Goal: Transaction & Acquisition: Purchase product/service

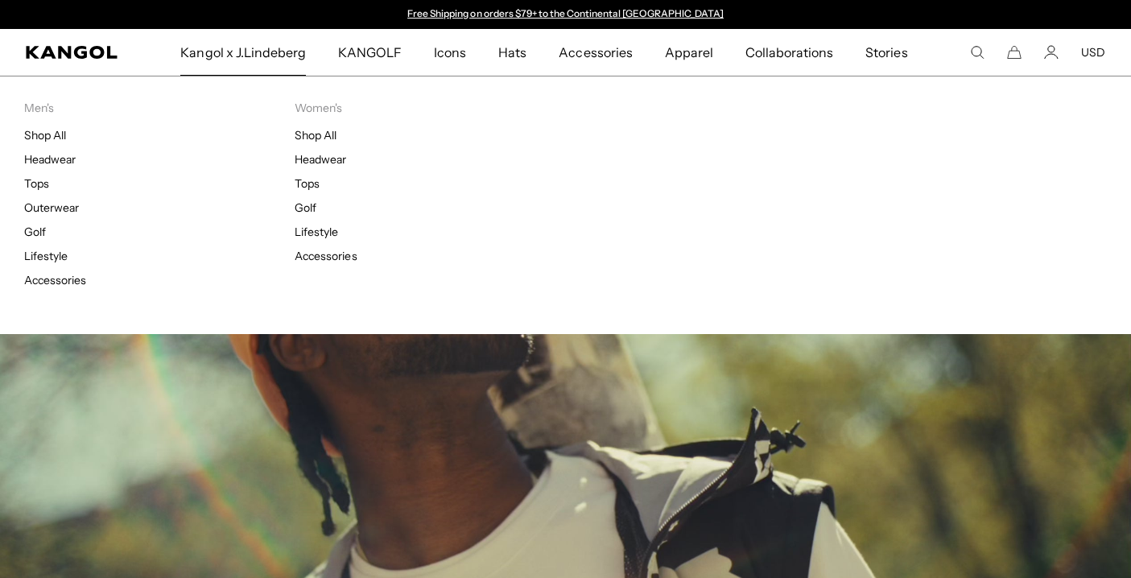
scroll to position [421, 0]
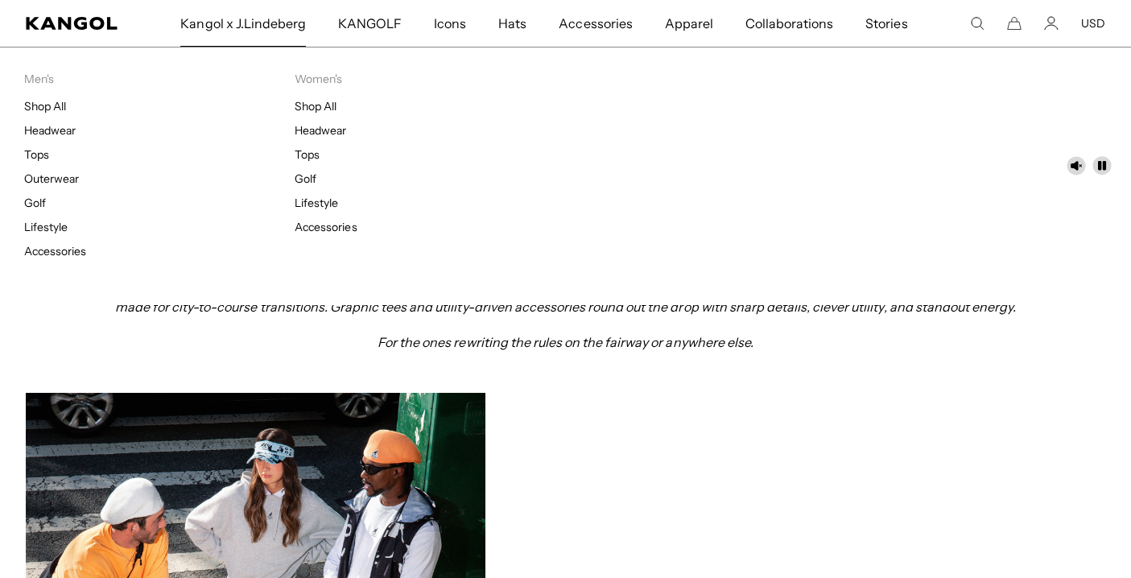
drag, startPoint x: 0, startPoint y: 0, endPoint x: 272, endPoint y: 18, distance: 272.7
click at [272, 18] on span "Kangol x J.Lindeberg" at bounding box center [243, 23] width 126 height 47
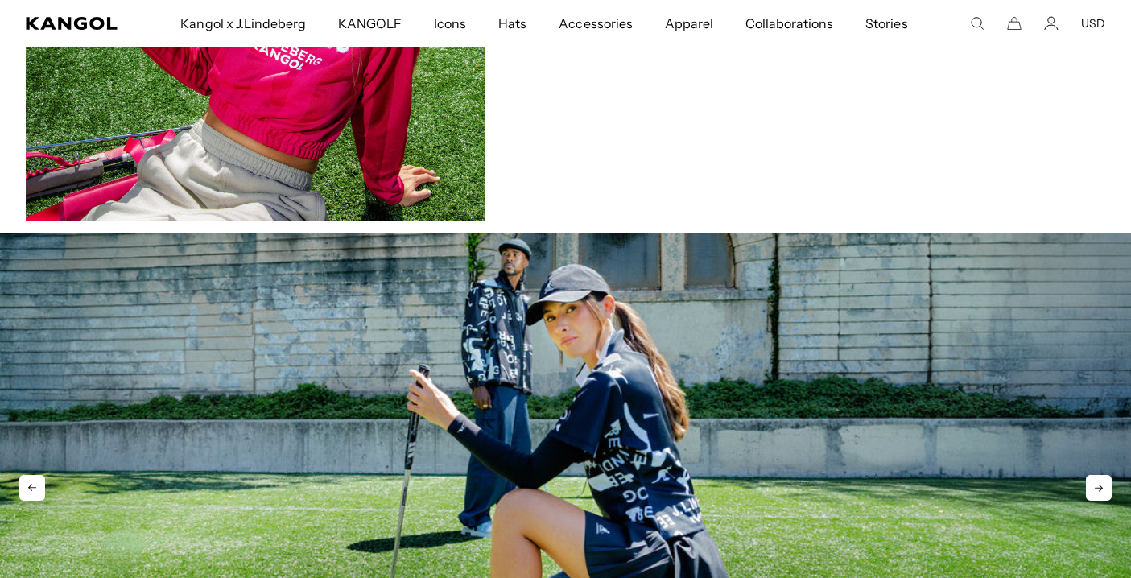
scroll to position [2032, 0]
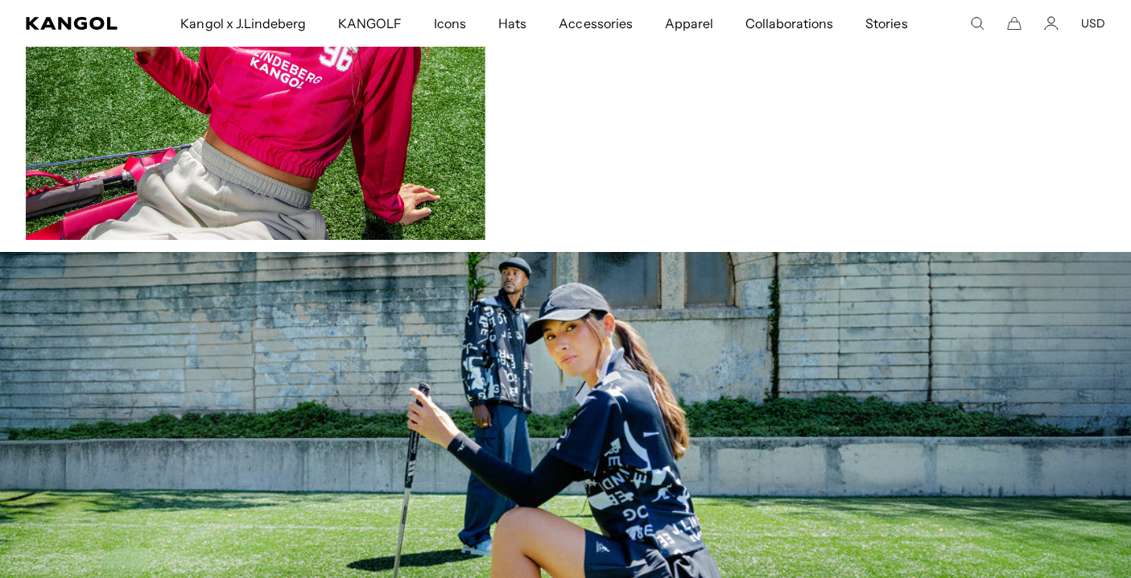
click at [656, 168] on div "Women's" at bounding box center [797, 11] width 462 height 408
click at [300, 126] on img at bounding box center [256, 11] width 460 height 460
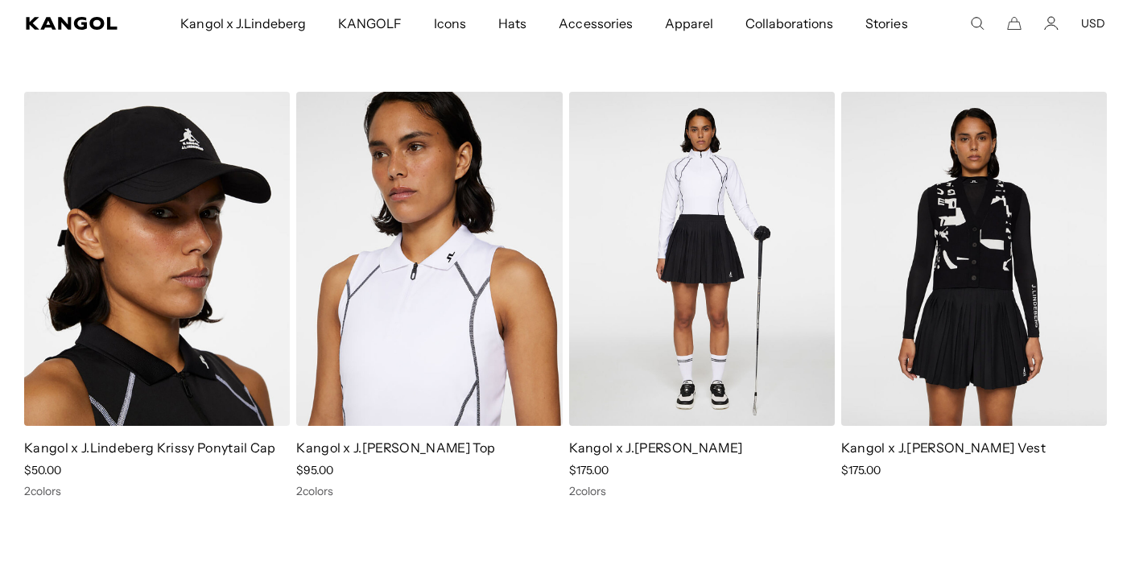
scroll to position [0, 332]
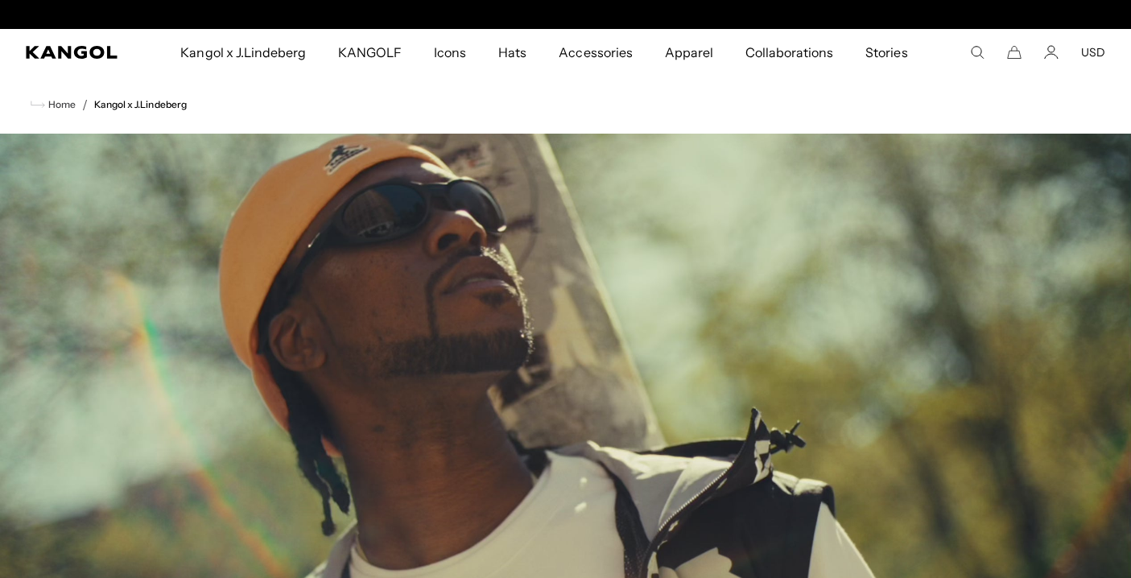
scroll to position [0, 332]
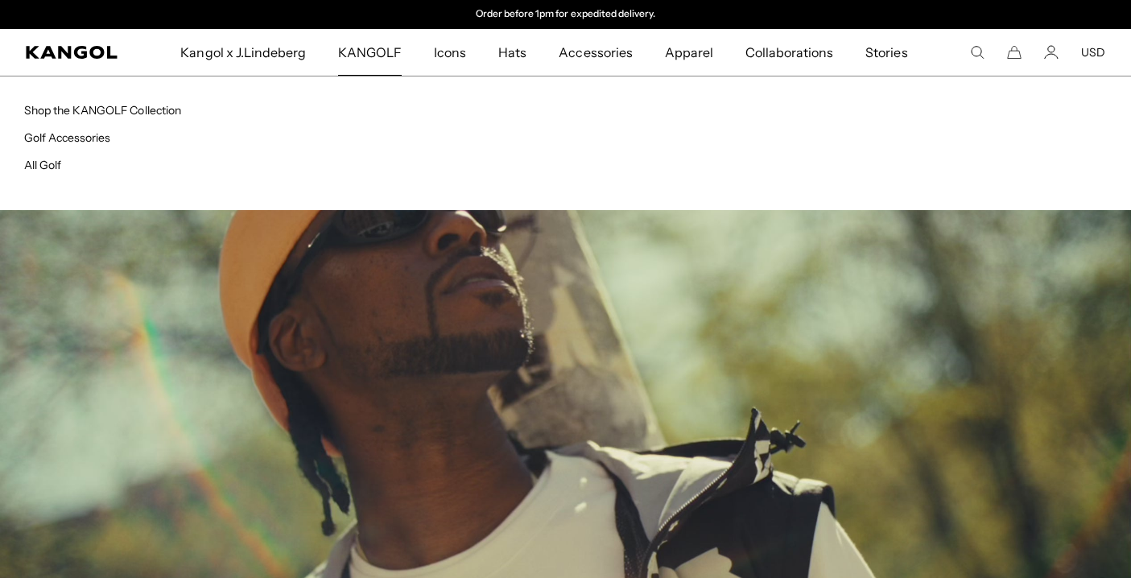
click at [362, 49] on span "KANGOLF" at bounding box center [370, 52] width 64 height 47
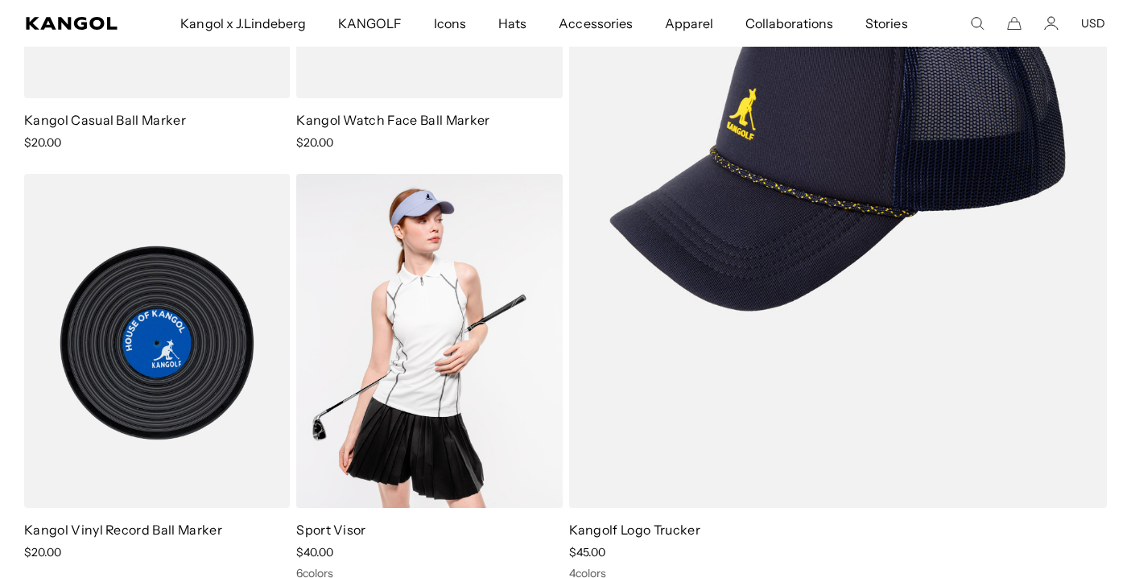
scroll to position [1178, 0]
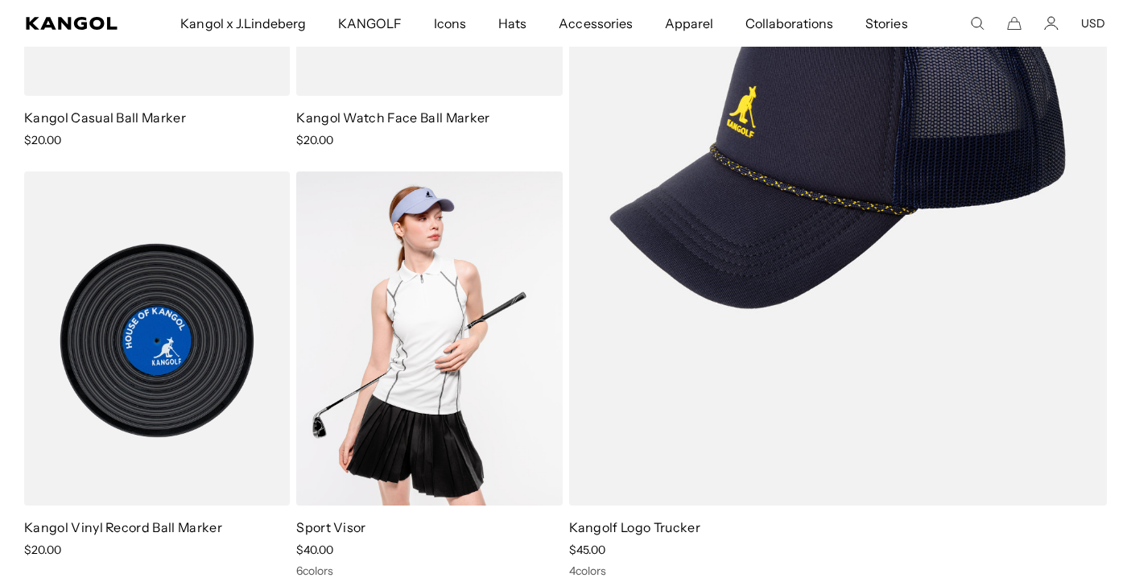
click at [418, 326] on img at bounding box center [429, 338] width 266 height 334
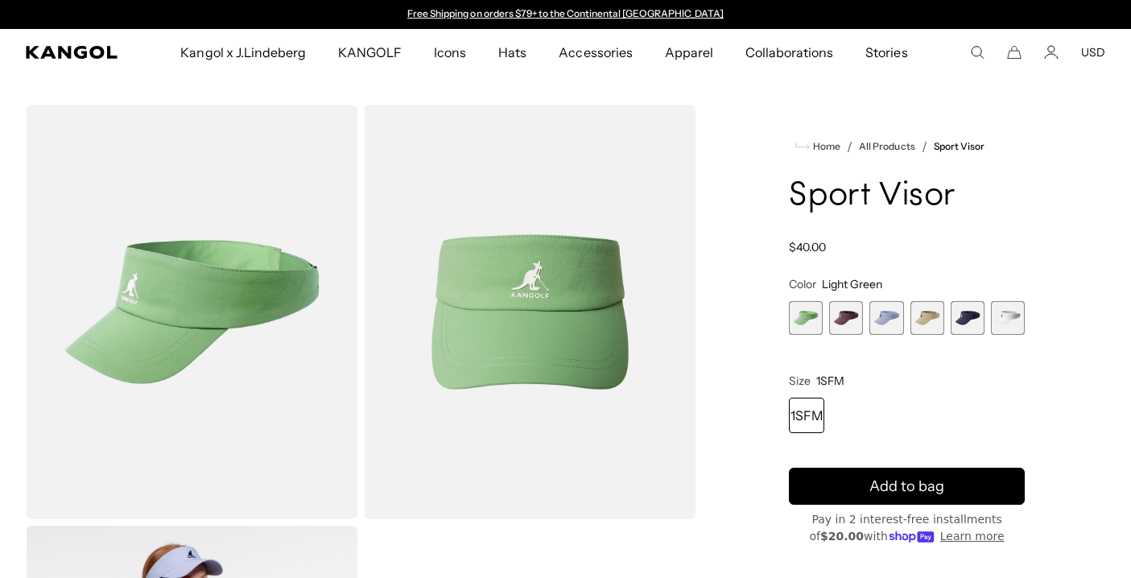
scroll to position [147, 0]
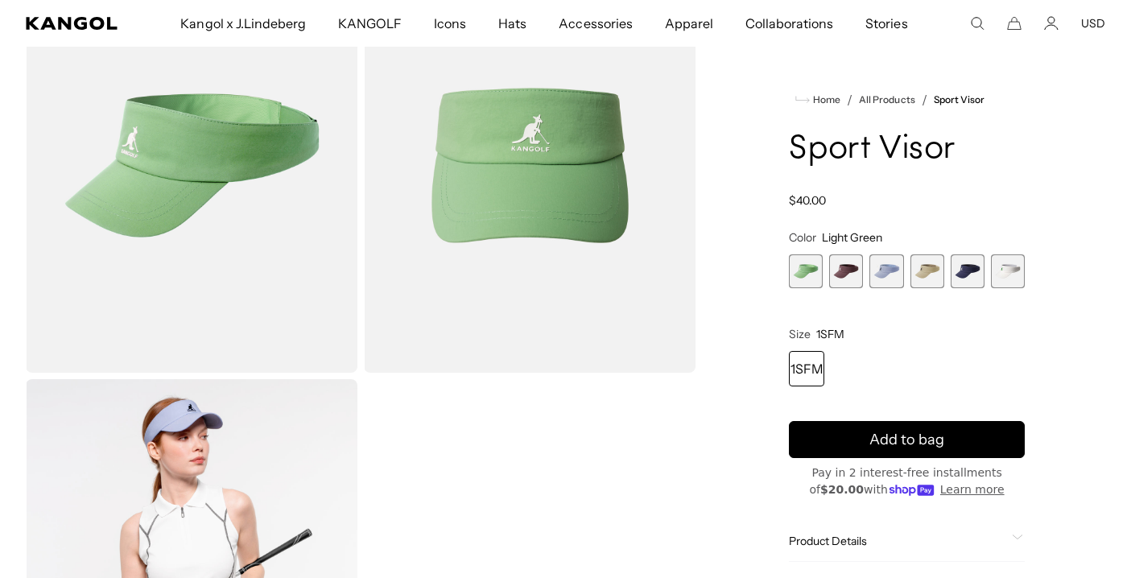
click at [1022, 265] on span "6 of 6" at bounding box center [1008, 271] width 34 height 34
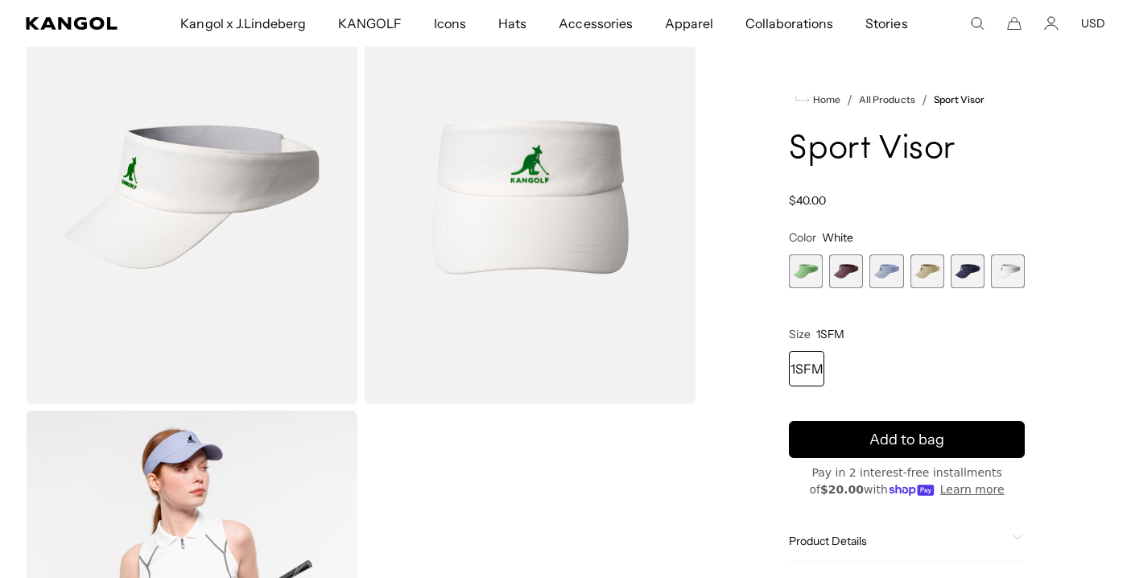
click at [960, 271] on span "5 of 6" at bounding box center [968, 271] width 34 height 34
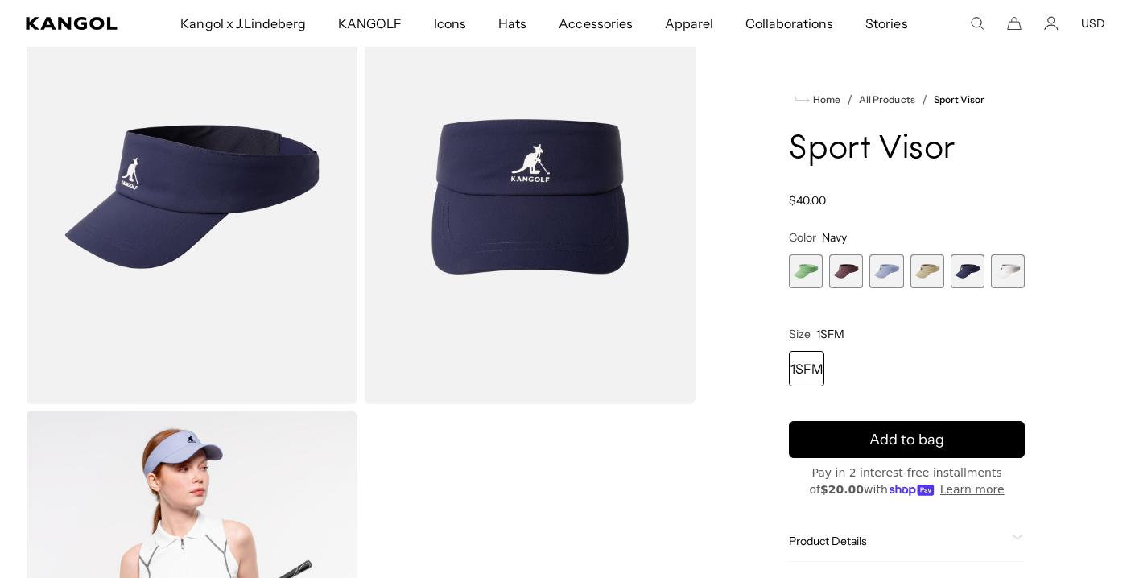
click at [898, 264] on span "3 of 6" at bounding box center [887, 271] width 34 height 34
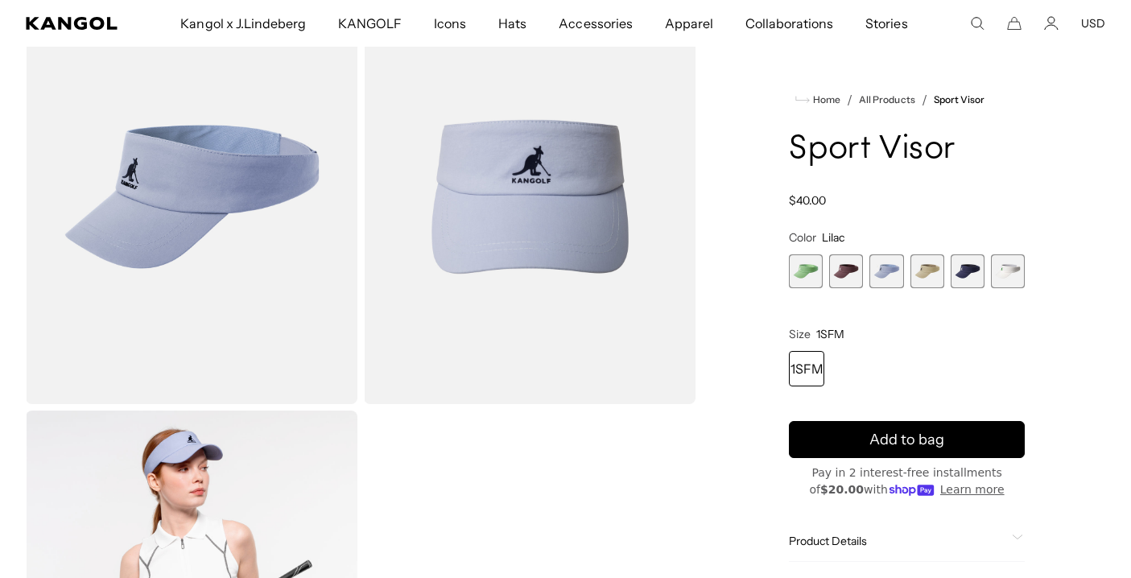
click at [1015, 273] on span "6 of 6" at bounding box center [1008, 271] width 34 height 34
